Goal: Find specific page/section: Find specific page/section

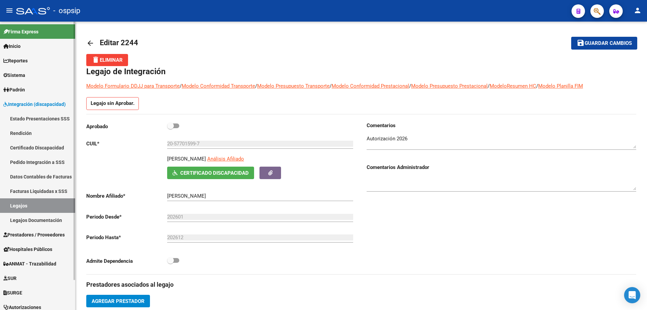
scroll to position [282, 0]
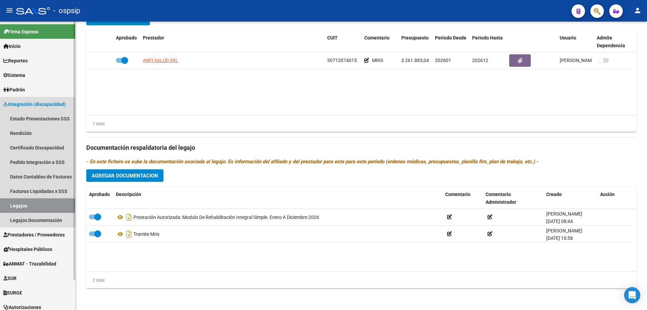
click at [29, 199] on link "Legajos" at bounding box center [37, 205] width 75 height 15
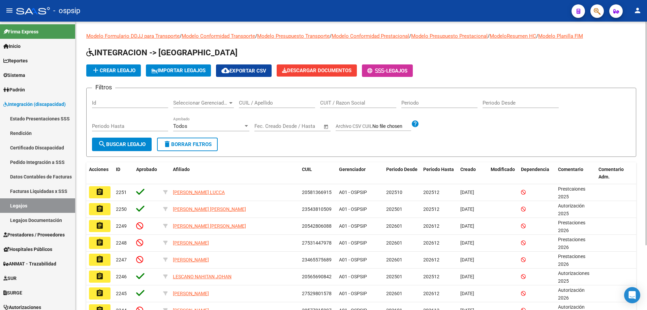
click at [271, 107] on div "CUIL / Apellido" at bounding box center [277, 100] width 76 height 15
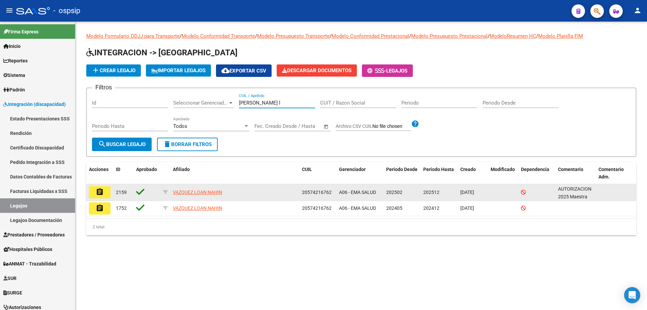
type input "[PERSON_NAME] l"
click at [98, 192] on mat-icon "assignment" at bounding box center [100, 192] width 8 height 8
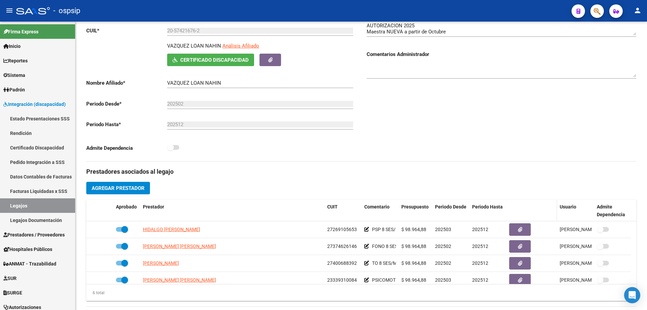
scroll to position [101, 0]
click at [26, 200] on link "Legajos" at bounding box center [37, 205] width 75 height 15
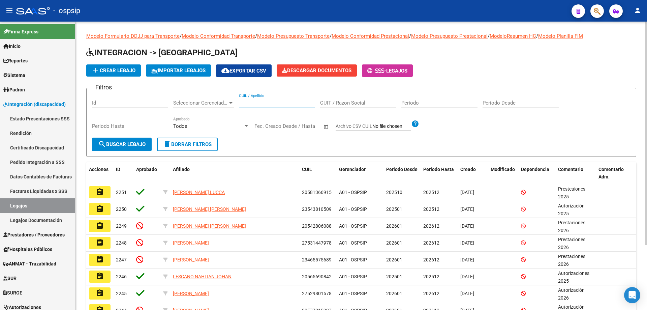
click at [259, 104] on input "CUIL / Apellido" at bounding box center [277, 103] width 76 height 6
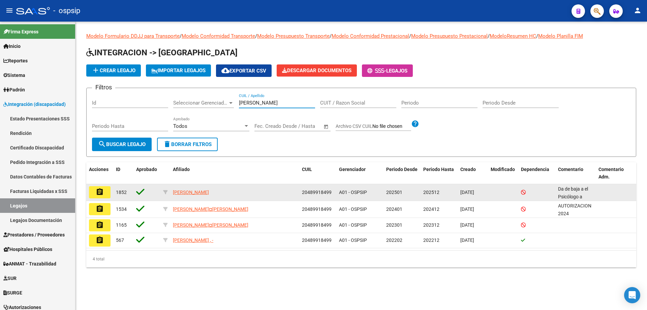
type input "rios tom"
click at [100, 189] on mat-icon "assignment" at bounding box center [100, 192] width 8 height 8
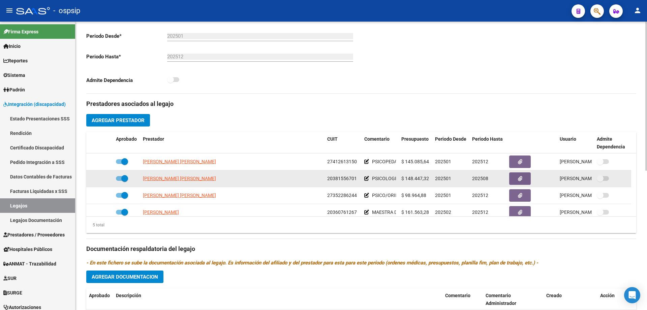
scroll to position [24, 0]
